Goal: Check status: Check status

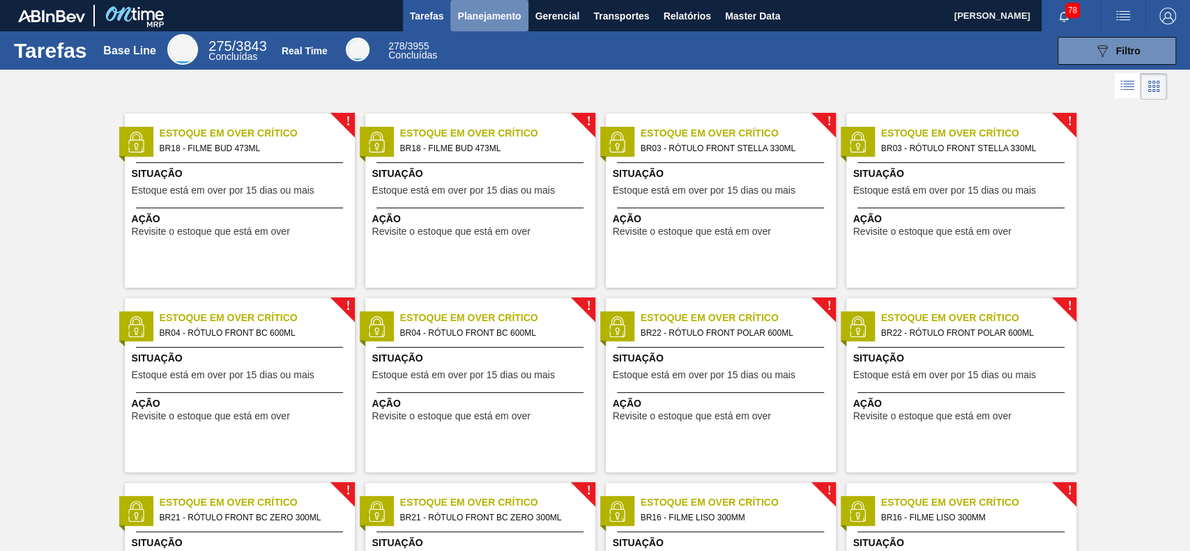
click at [489, 13] on span "Planejamento" at bounding box center [488, 16] width 63 height 17
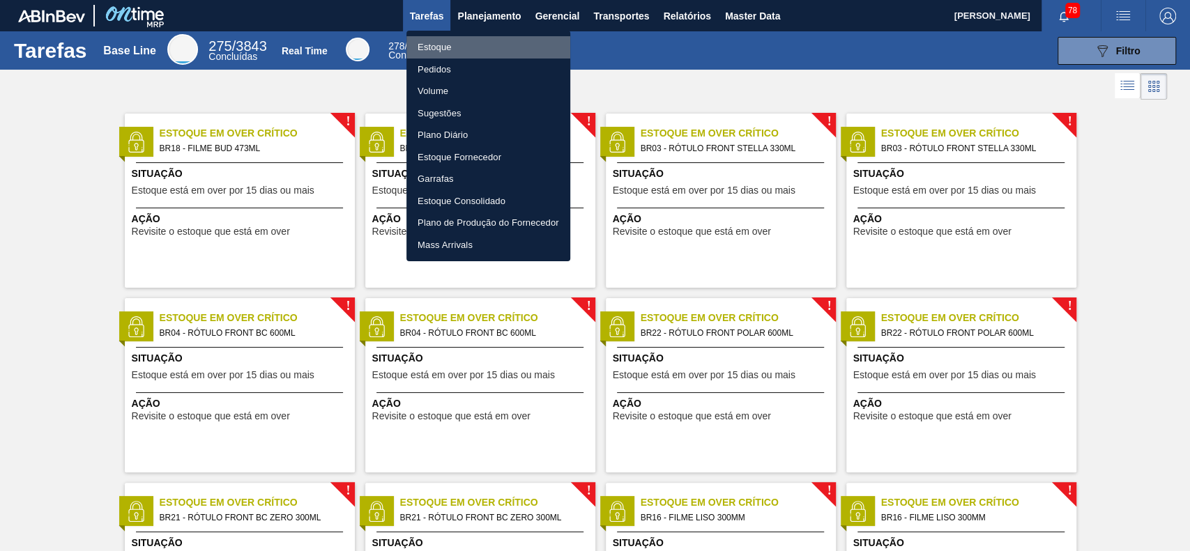
click at [458, 48] on li "Estoque" at bounding box center [488, 47] width 164 height 22
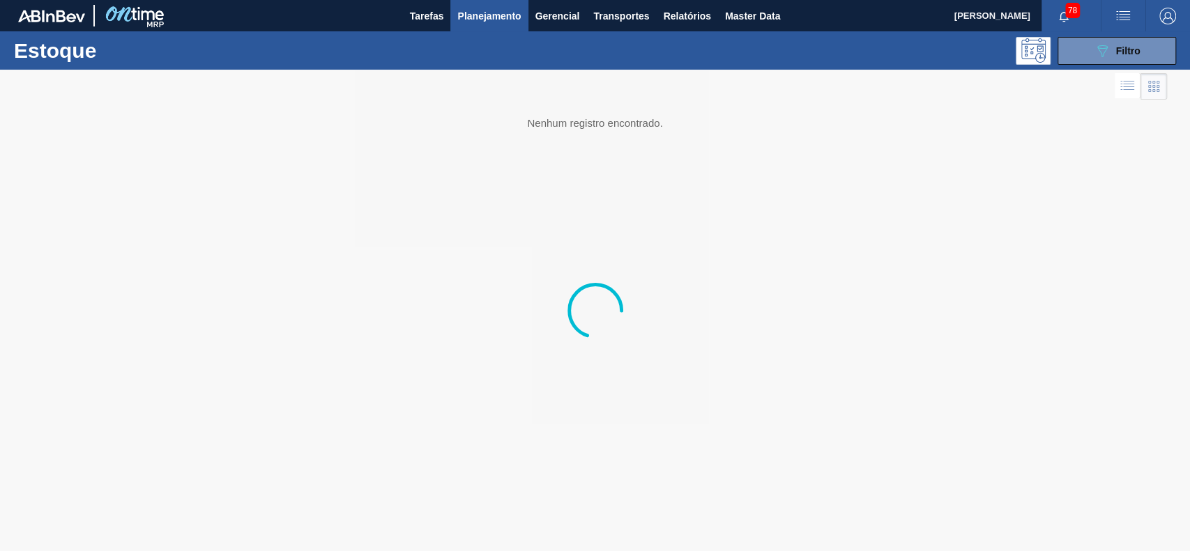
click at [1119, 68] on div "Estoque 089F7B8B-B2A5-4AFE-B5C0-19BA573D28AC Filtro" at bounding box center [595, 50] width 1190 height 38
click at [1113, 56] on div "089F7B8B-B2A5-4AFE-B5C0-19BA573D28AC Filtro" at bounding box center [1116, 51] width 47 height 17
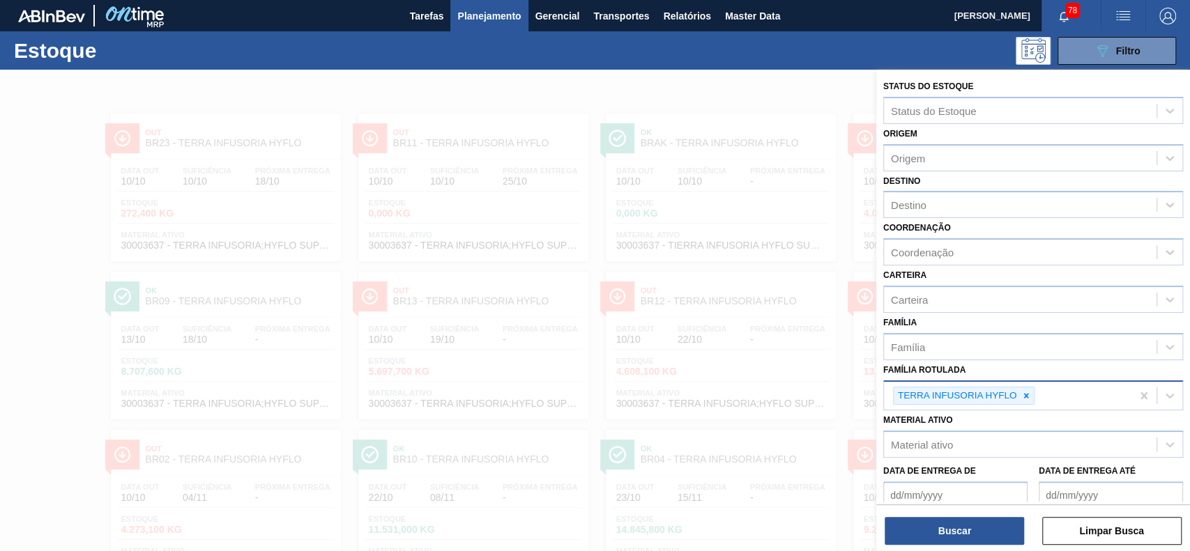
click at [1017, 393] on div "TERRA INFUSORIA HYFLO" at bounding box center [955, 395] width 125 height 17
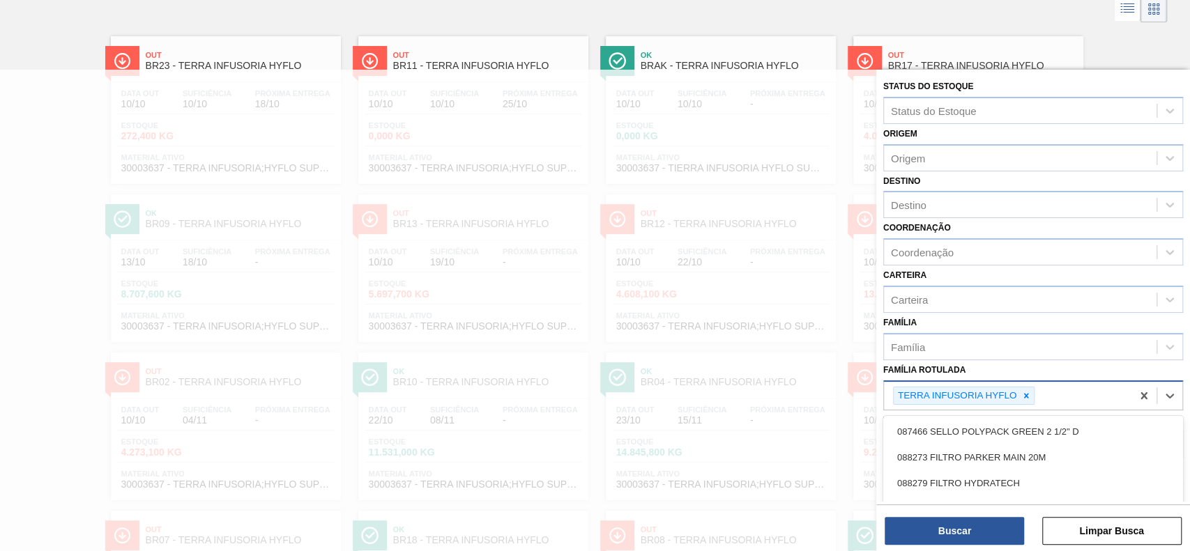
scroll to position [78, 0]
click at [1025, 396] on icon at bounding box center [1026, 396] width 10 height 10
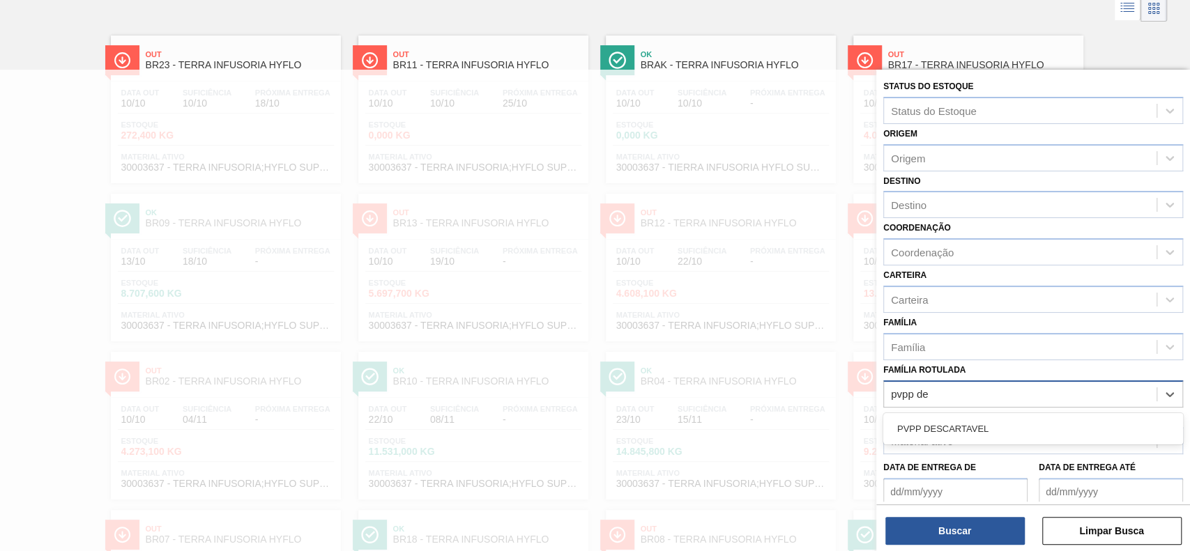
type Rotulada "pvpp des"
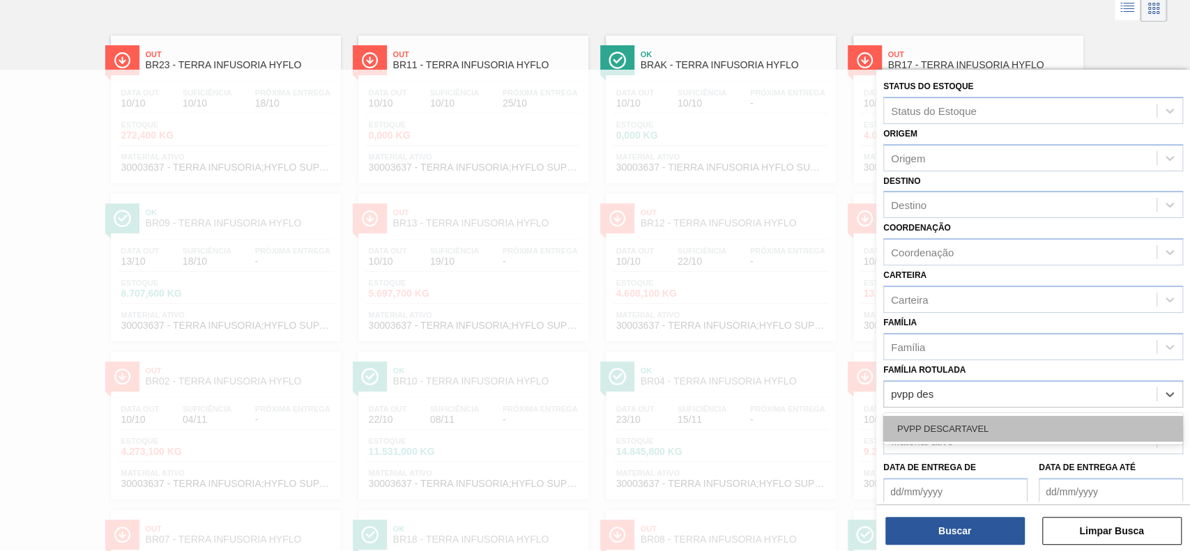
click at [1017, 425] on div "PVPP DESCARTAVEL" at bounding box center [1033, 429] width 300 height 26
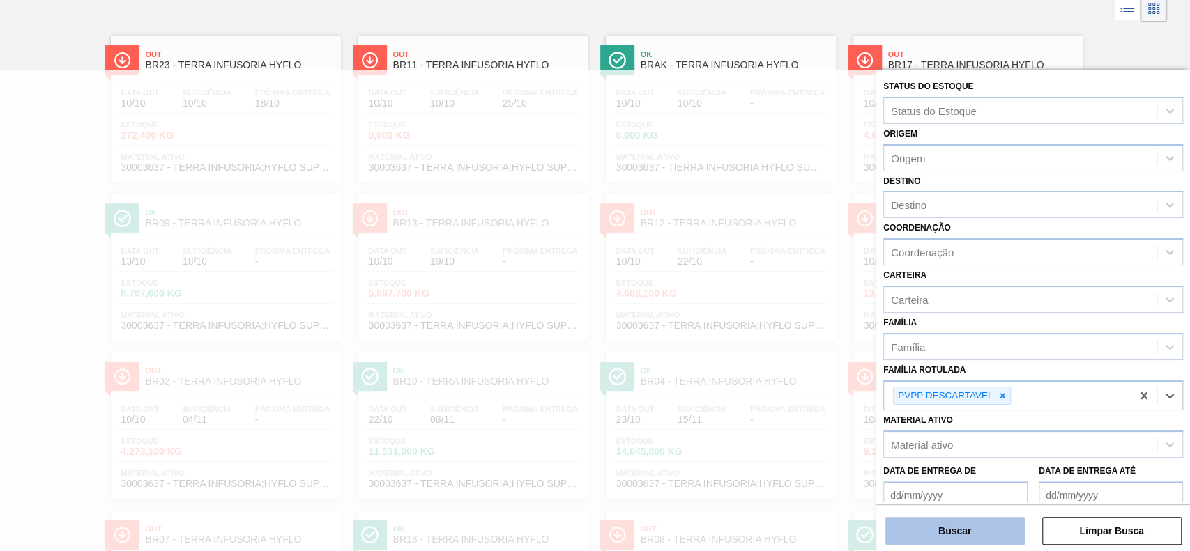
click at [978, 523] on button "Buscar" at bounding box center [954, 531] width 139 height 28
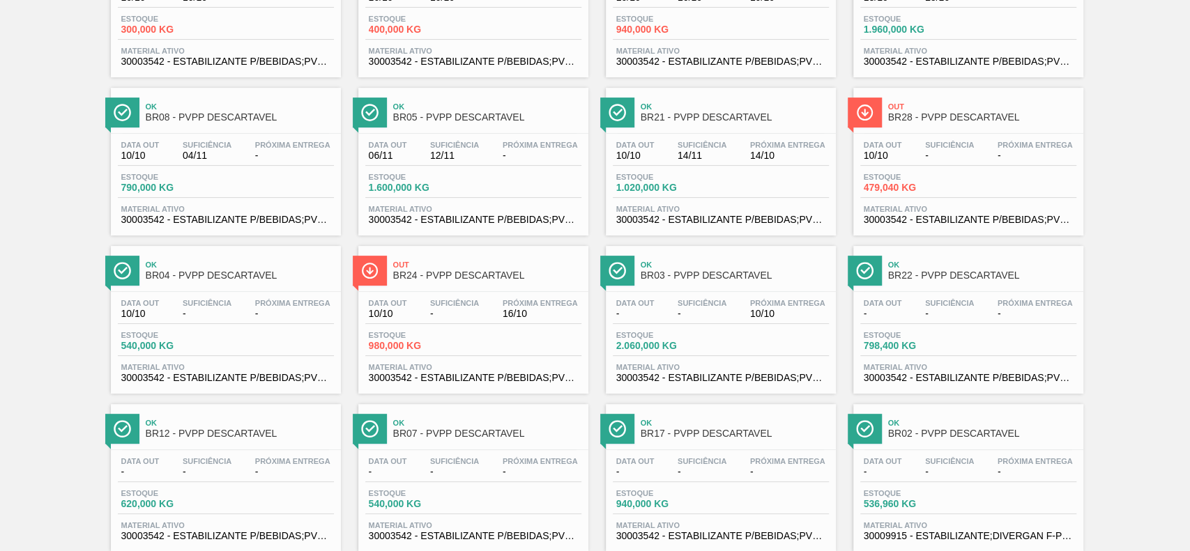
scroll to position [195, 0]
